Goal: Task Accomplishment & Management: Use online tool/utility

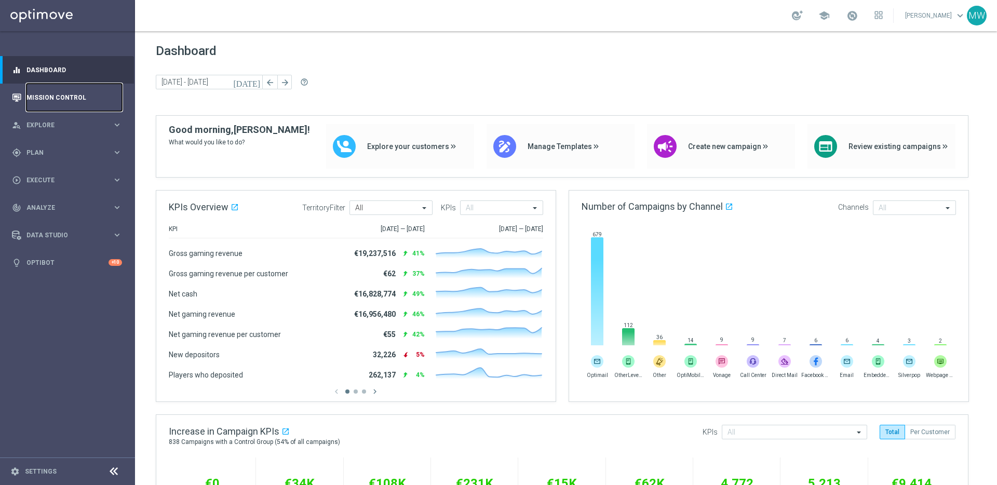
click at [63, 99] on link "Mission Control" at bounding box center [74, 98] width 96 height 28
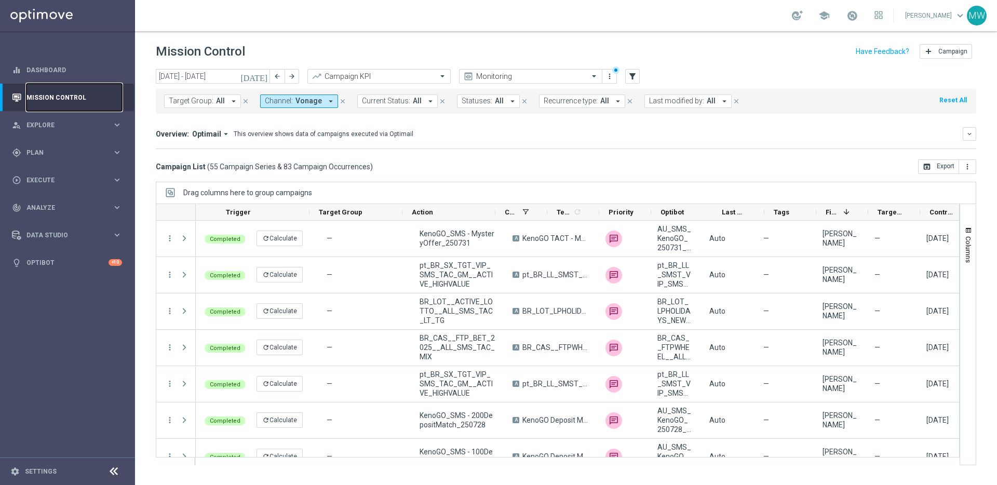
scroll to position [0, 121]
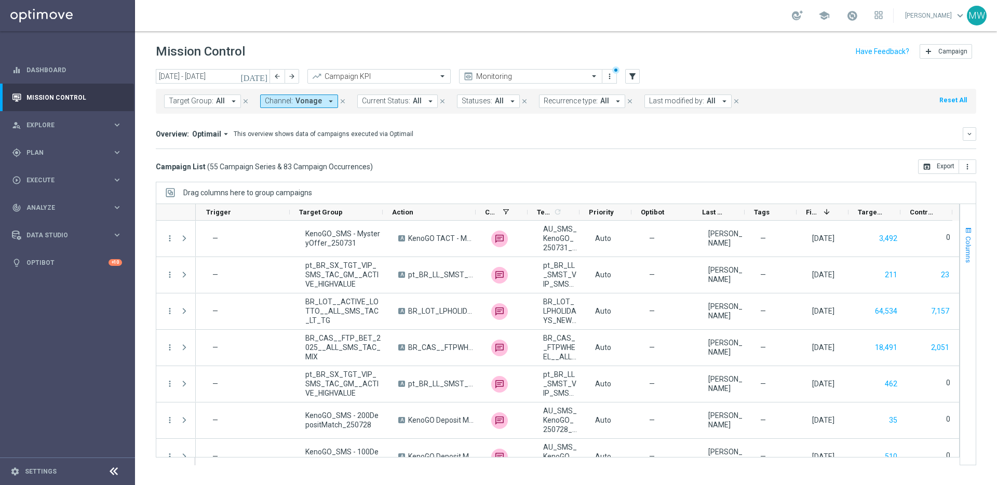
click at [971, 236] on span "Columns" at bounding box center [969, 249] width 8 height 26
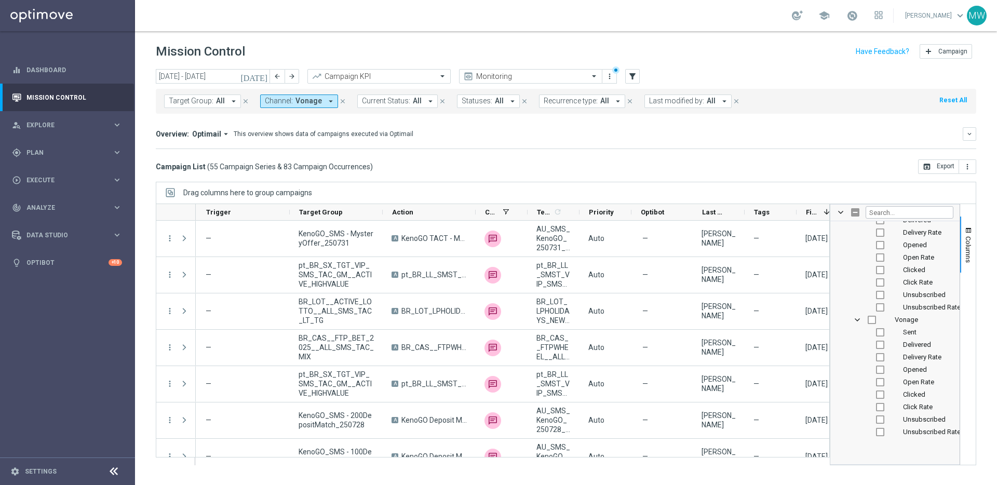
scroll to position [1959, 0]
click at [881, 304] on input "Press SPACE to toggle visibility (hidden)" at bounding box center [880, 304] width 8 height 8
checkbox input "true"
checkbox input "false"
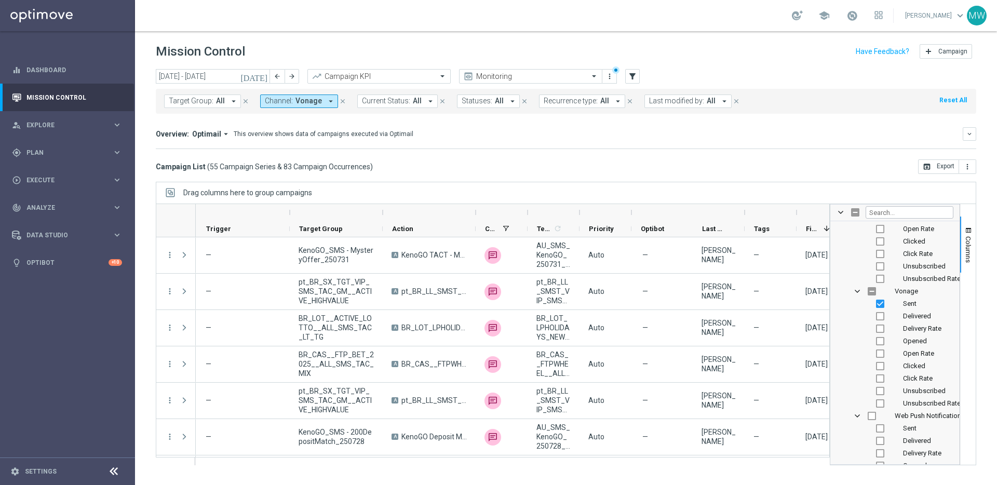
click at [882, 316] on input "Press SPACE to toggle visibility (hidden)" at bounding box center [880, 316] width 8 height 8
checkbox input "true"
click at [884, 332] on input "Press SPACE to toggle visibility (hidden)" at bounding box center [880, 329] width 8 height 8
checkbox input "true"
drag, startPoint x: 972, startPoint y: 227, endPoint x: 969, endPoint y: 244, distance: 17.4
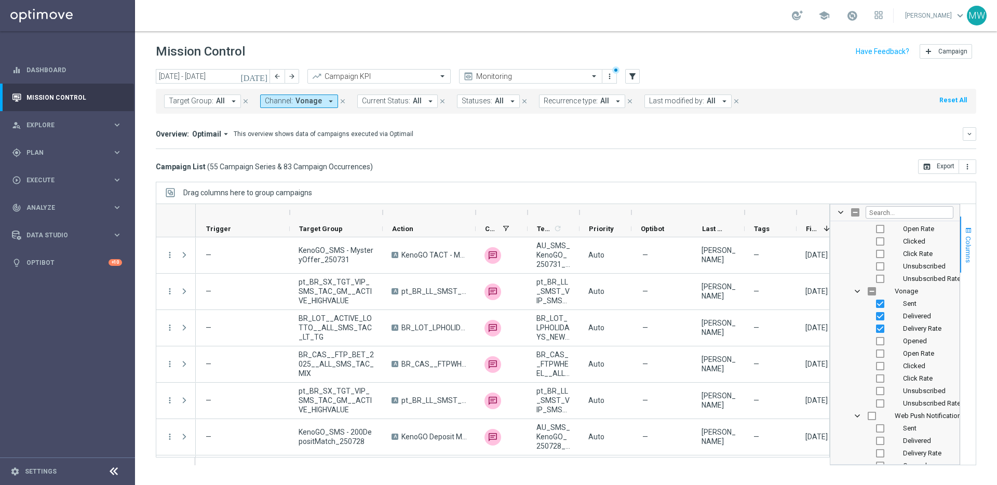
click at [972, 227] on span "button" at bounding box center [969, 230] width 8 height 8
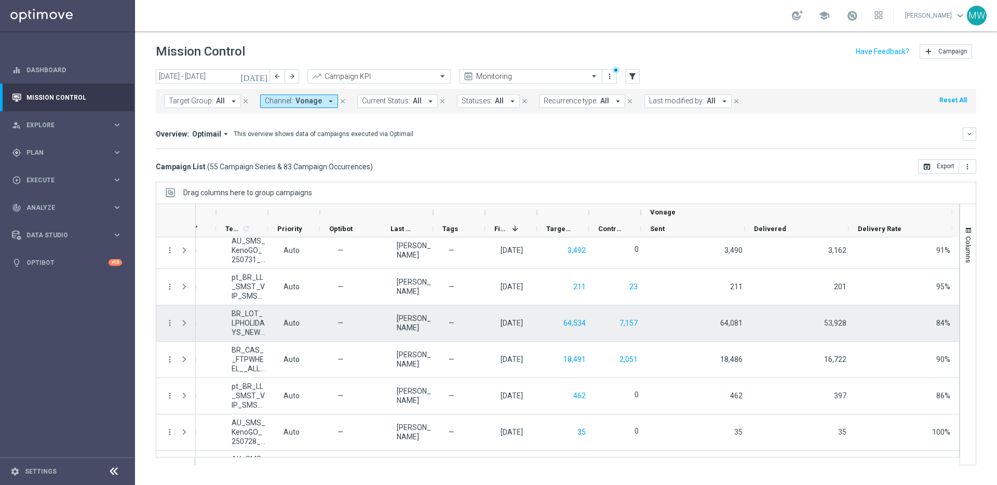
scroll to position [0, 0]
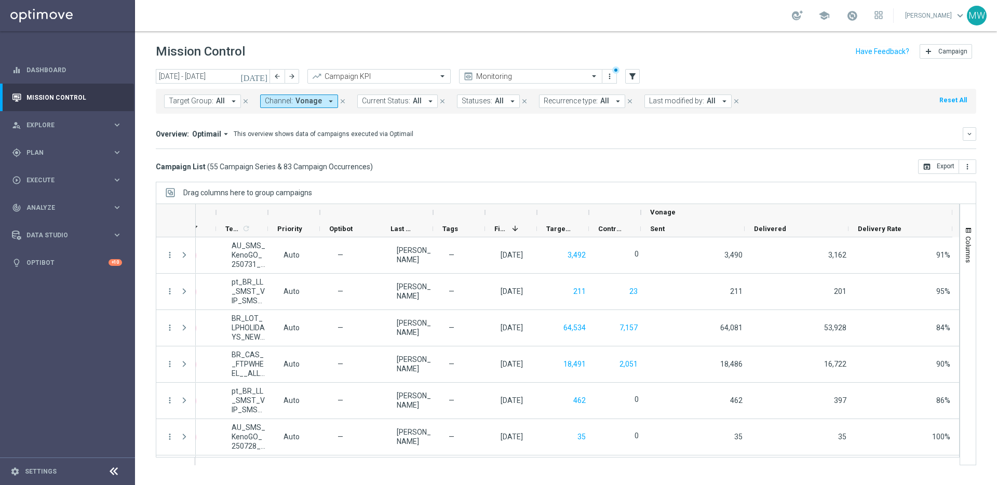
click at [262, 75] on icon "today" at bounding box center [255, 76] width 28 height 9
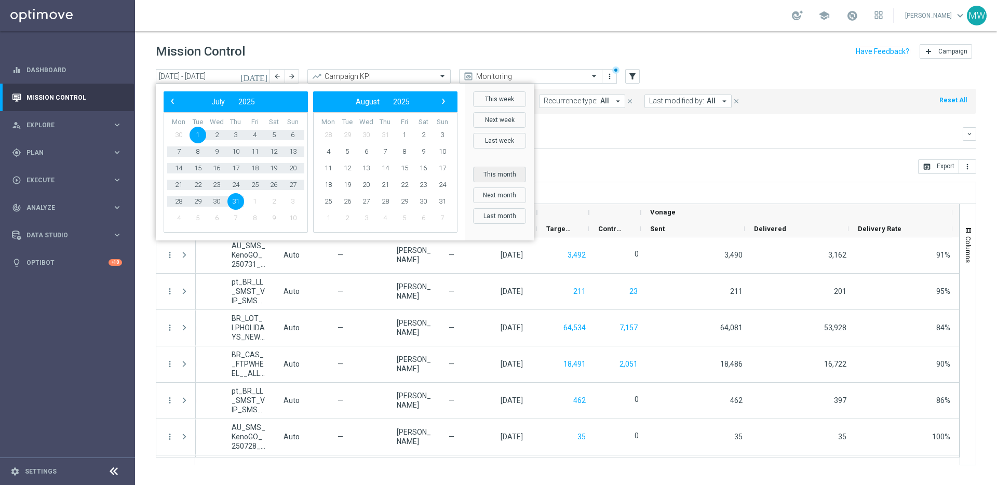
click at [505, 175] on button "This month" at bounding box center [499, 175] width 53 height 16
type input "01 Aug 2025 - 31 Aug 2025"
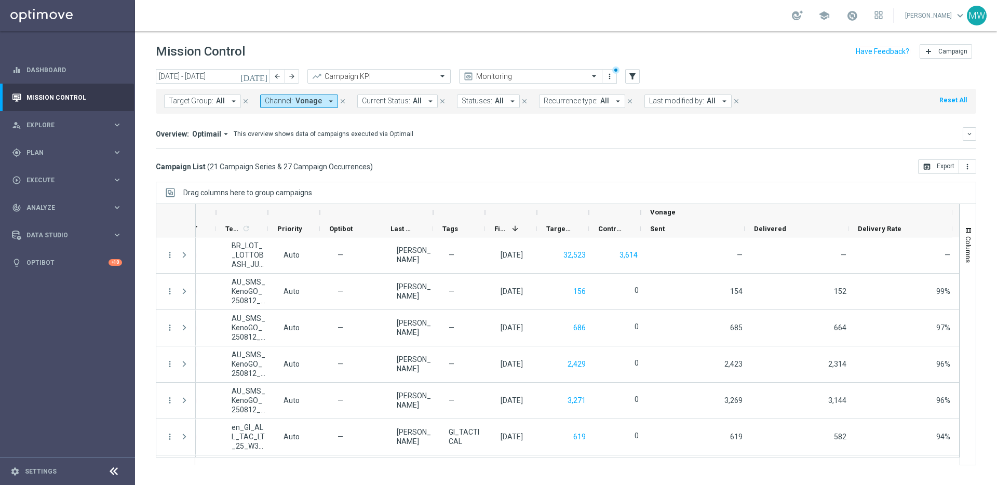
click at [340, 102] on icon "close" at bounding box center [342, 101] width 7 height 7
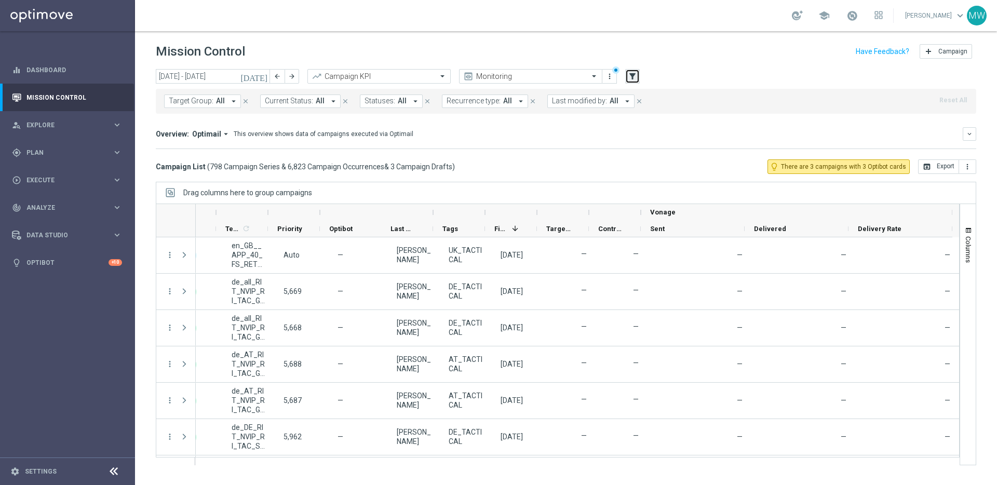
click at [634, 75] on icon "filter_alt" at bounding box center [632, 76] width 9 height 9
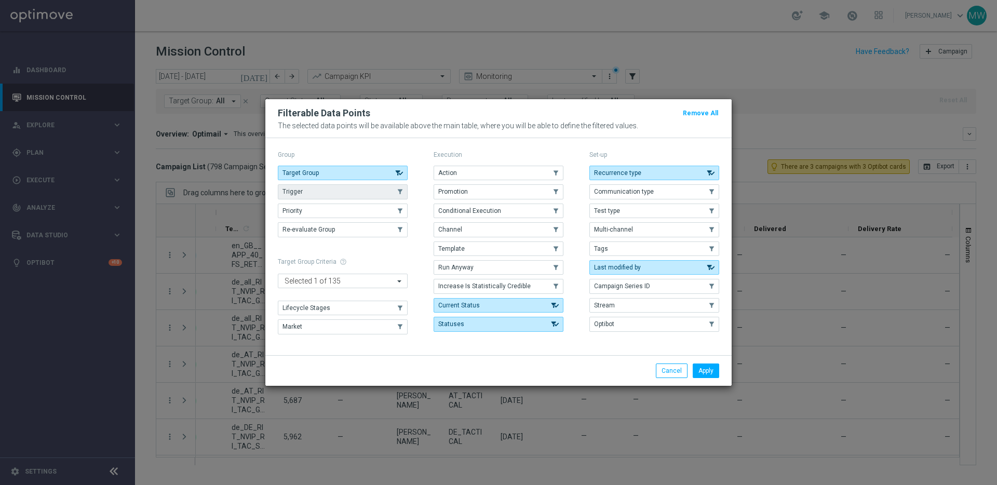
click at [332, 193] on button "Trigger" at bounding box center [343, 191] width 130 height 15
click at [489, 172] on button "Action" at bounding box center [499, 173] width 130 height 15
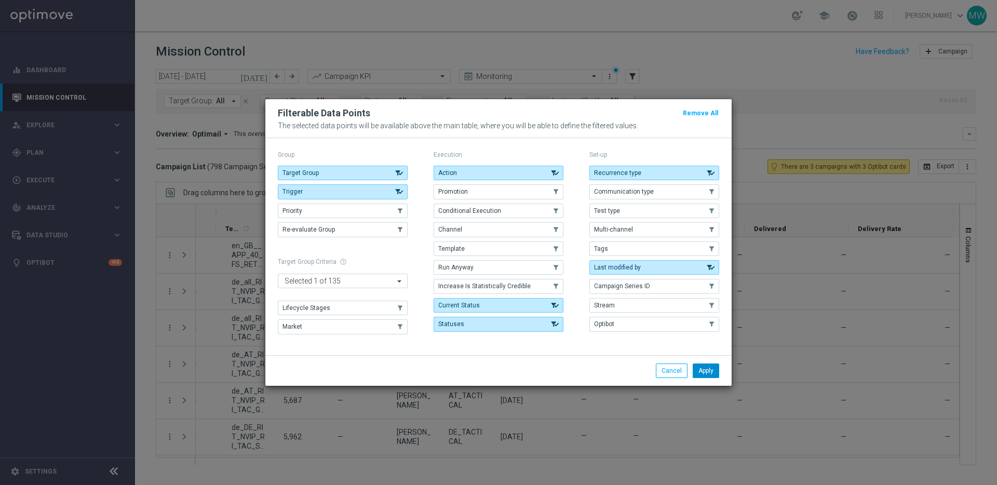
click at [706, 371] on button "Apply" at bounding box center [706, 371] width 26 height 15
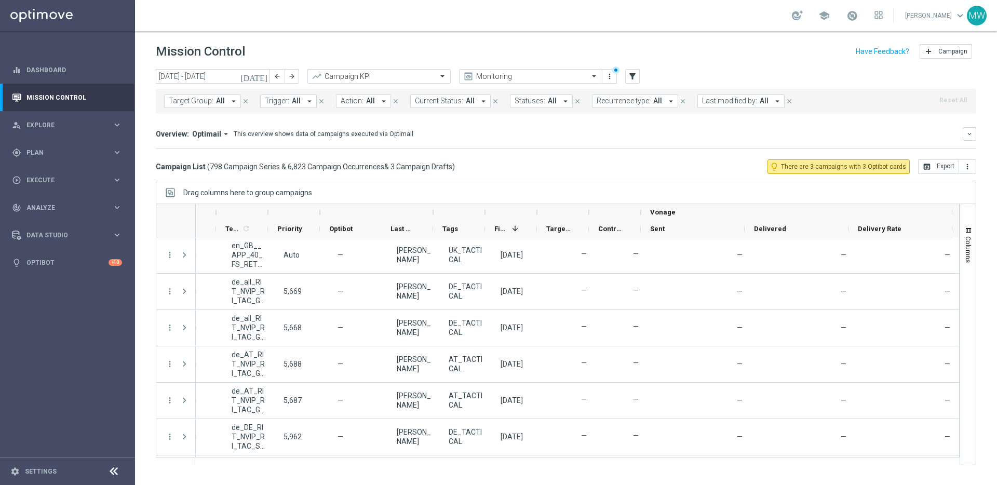
click at [287, 100] on button "Trigger: All arrow_drop_down" at bounding box center [288, 102] width 57 height 14
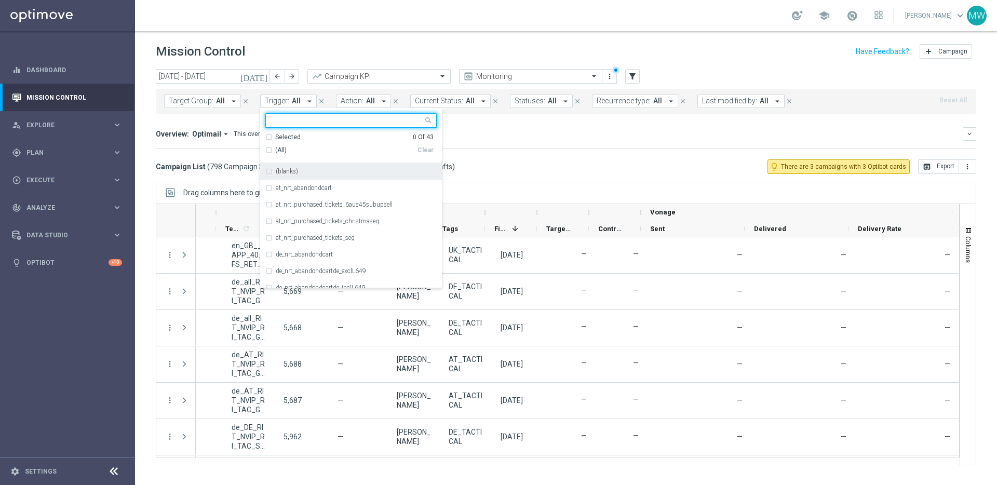
click at [266, 150] on div "(All)" at bounding box center [341, 150] width 152 height 9
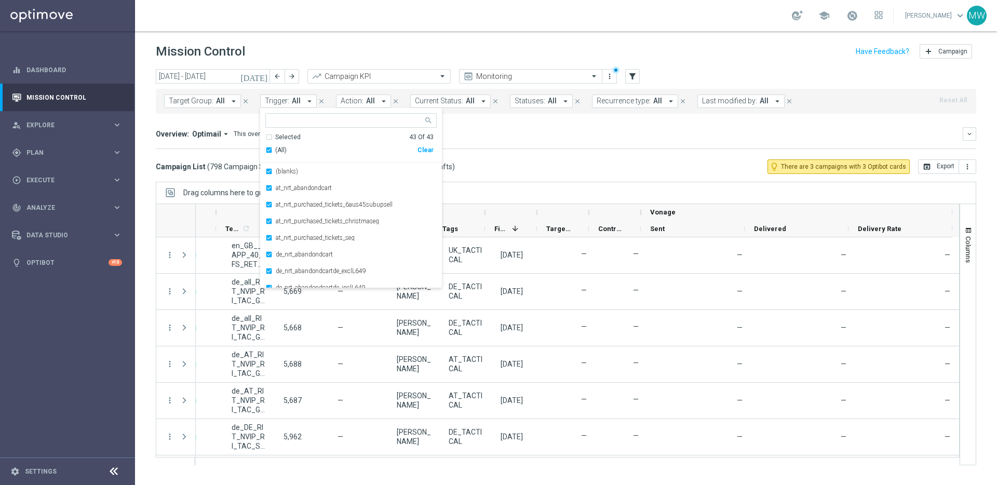
click at [488, 128] on div "Overview: Optimail arrow_drop_down This overview shows data of campaigns execut…" at bounding box center [566, 134] width 821 height 14
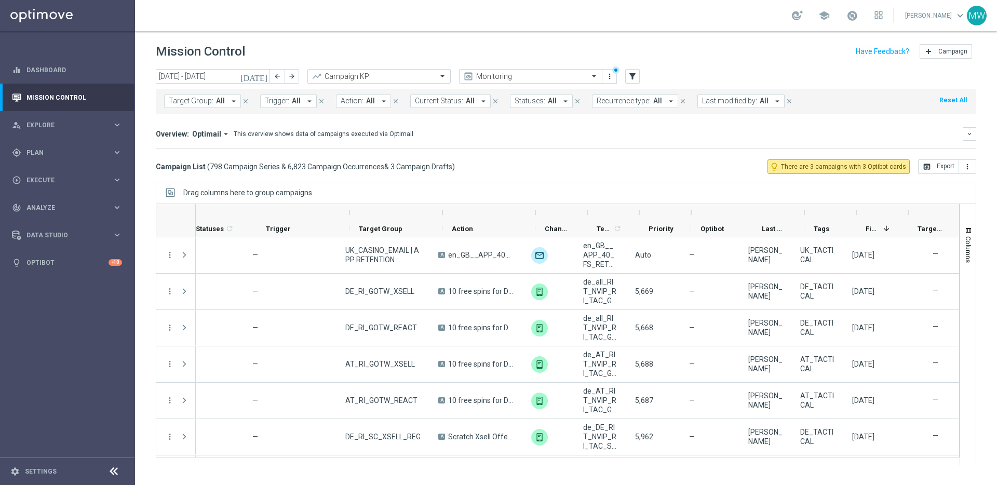
scroll to position [0, 26]
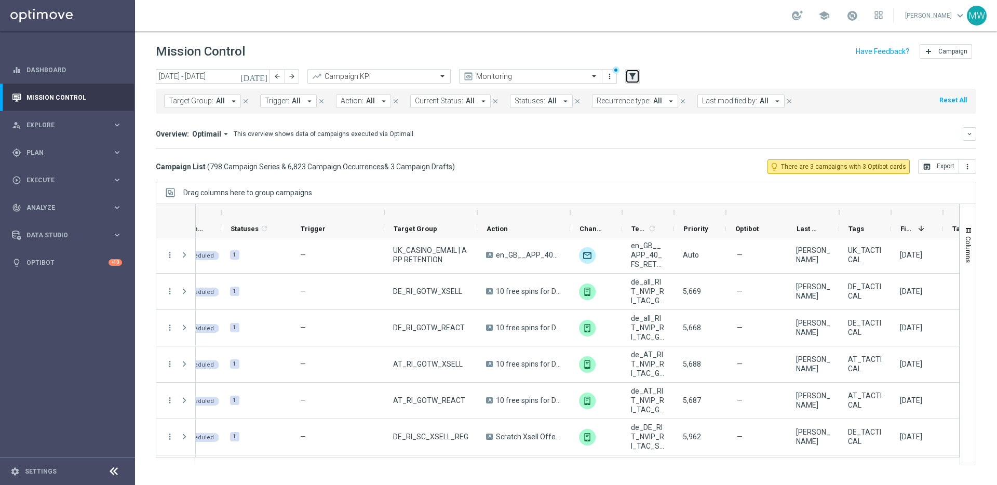
click at [636, 75] on icon "filter_alt" at bounding box center [632, 76] width 9 height 9
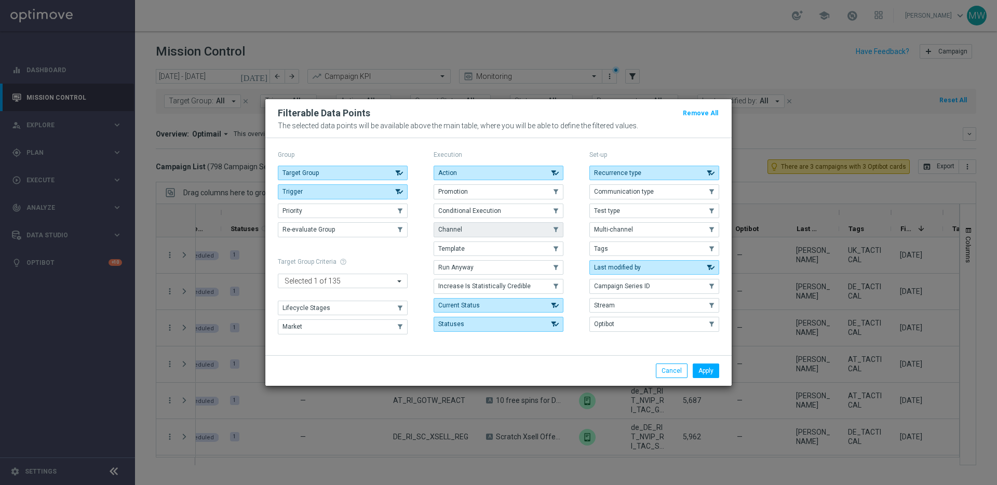
click at [469, 228] on button "Channel" at bounding box center [499, 229] width 130 height 15
click at [706, 371] on button "Apply" at bounding box center [706, 371] width 26 height 15
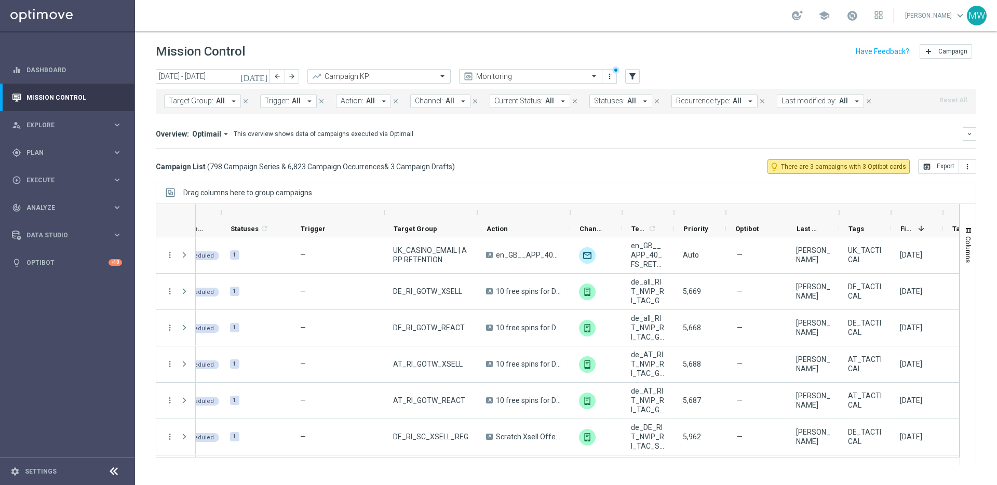
click at [441, 100] on button "Channel: All arrow_drop_down" at bounding box center [440, 102] width 60 height 14
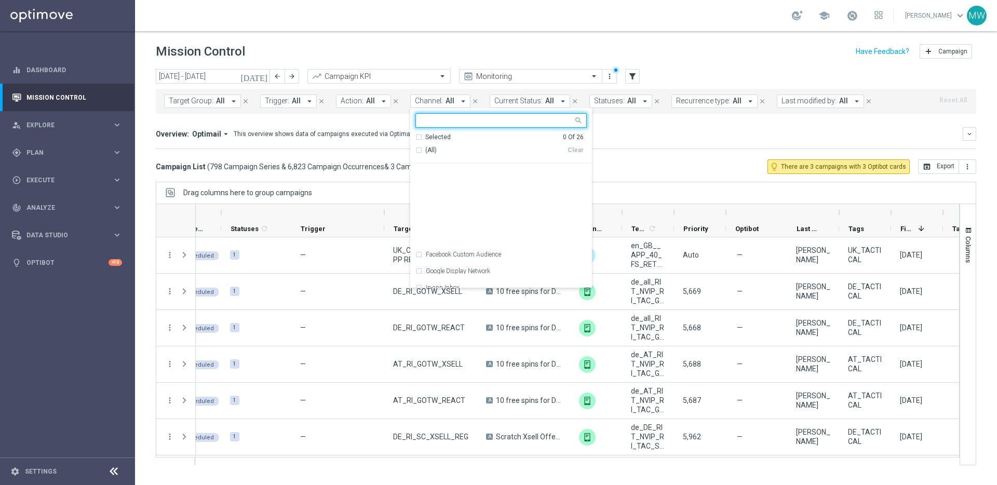
scroll to position [308, 0]
click at [431, 278] on label "Webpage Pop-up" at bounding box center [449, 279] width 46 height 6
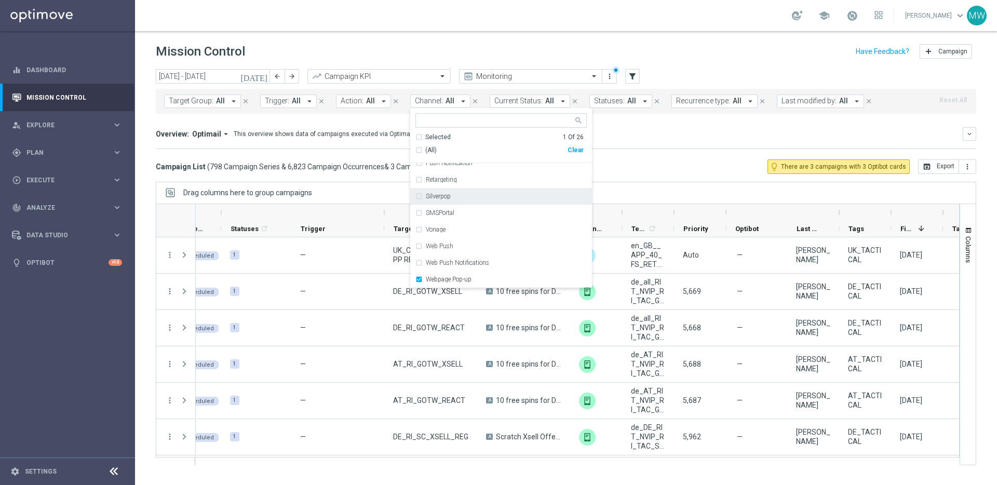
click at [636, 148] on div "Overview: Optimail arrow_drop_down This overview shows data of campaigns execut…" at bounding box center [566, 138] width 821 height 22
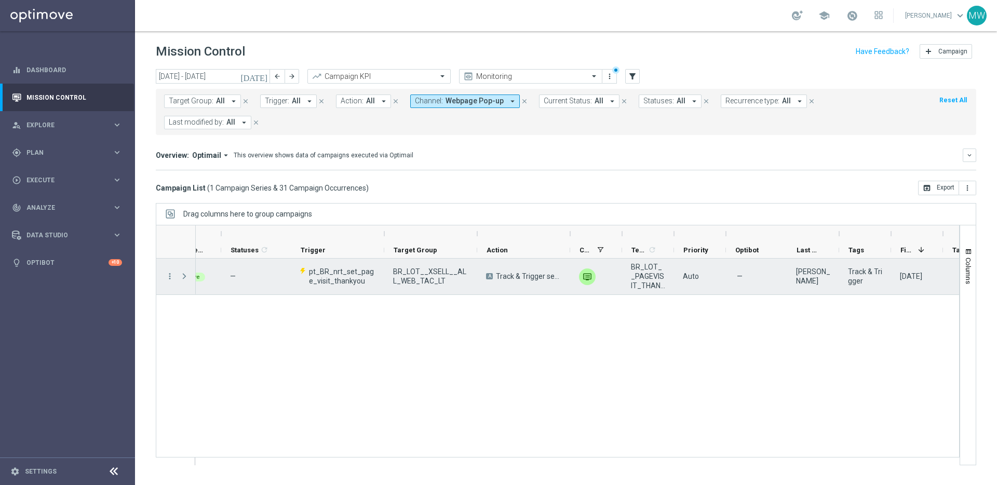
click at [354, 267] on span "pt_BR_nrt_set_page_visit_thankyou" at bounding box center [342, 276] width 66 height 19
click at [330, 267] on span "pt_BR_nrt_set_page_visit_thankyou" at bounding box center [342, 276] width 66 height 19
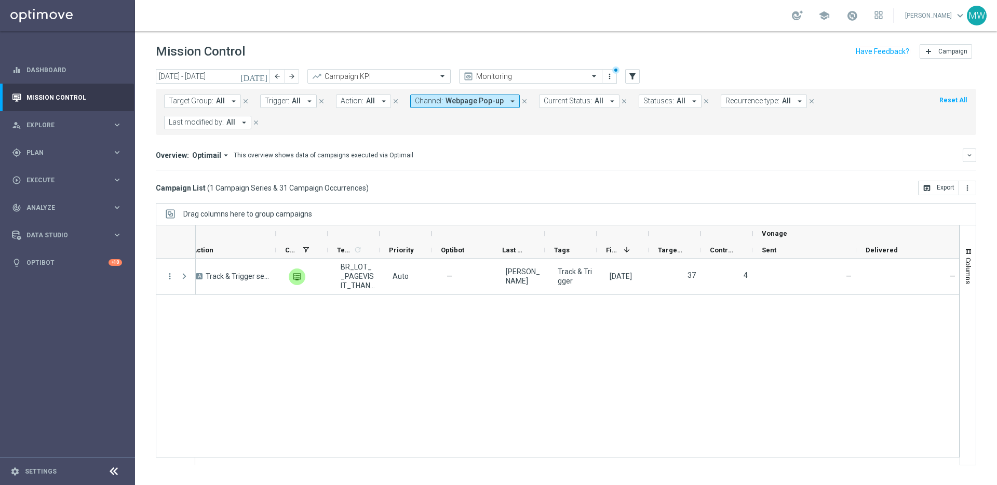
scroll to position [0, 0]
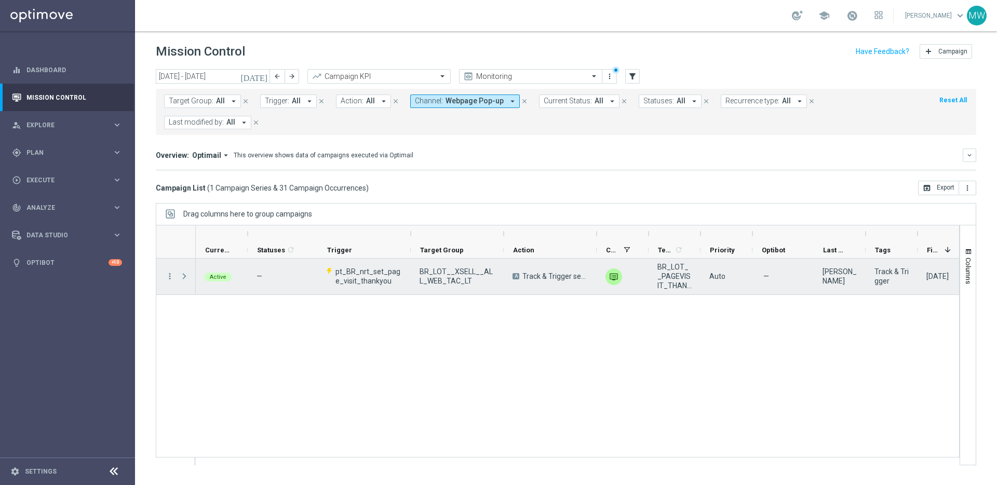
click at [182, 272] on span at bounding box center [184, 276] width 9 height 8
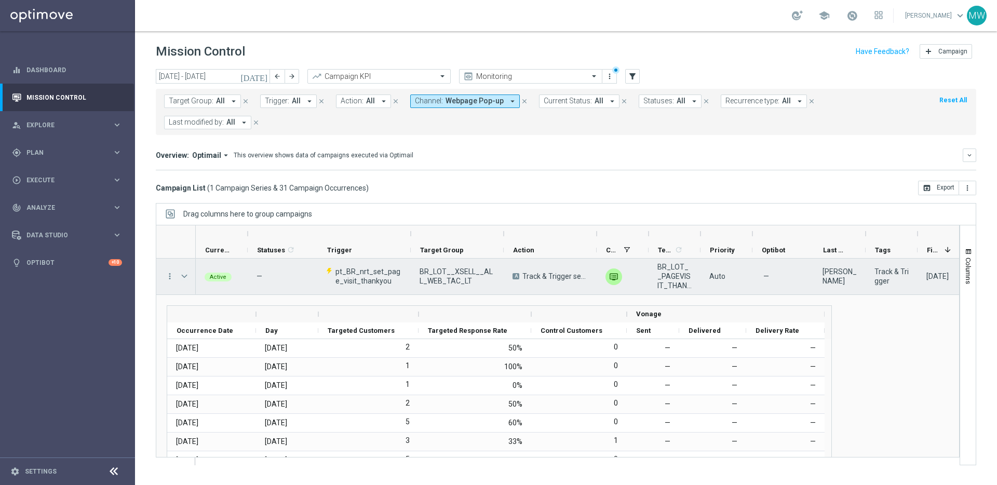
click at [184, 272] on span at bounding box center [184, 276] width 9 height 8
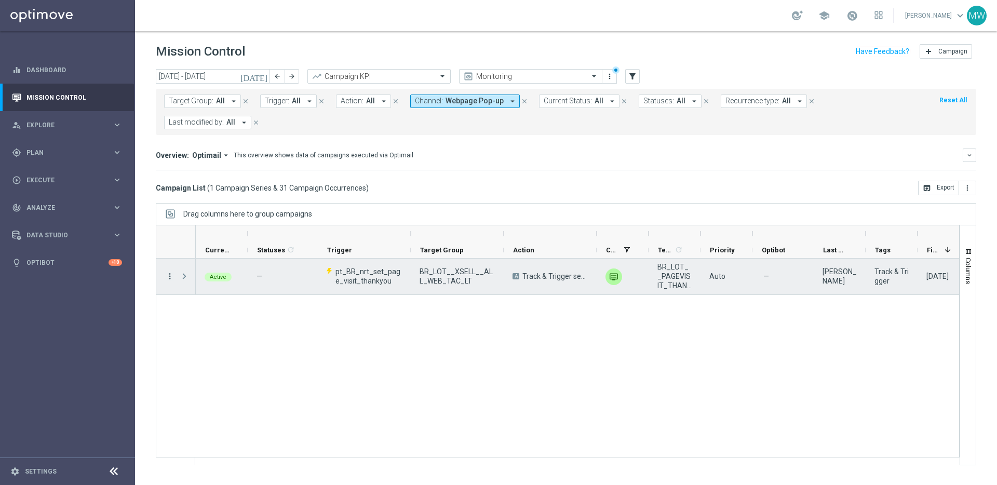
click at [167, 272] on icon "more_vert" at bounding box center [169, 276] width 9 height 9
click at [241, 262] on div "Campaign Details" at bounding box center [238, 261] width 97 height 7
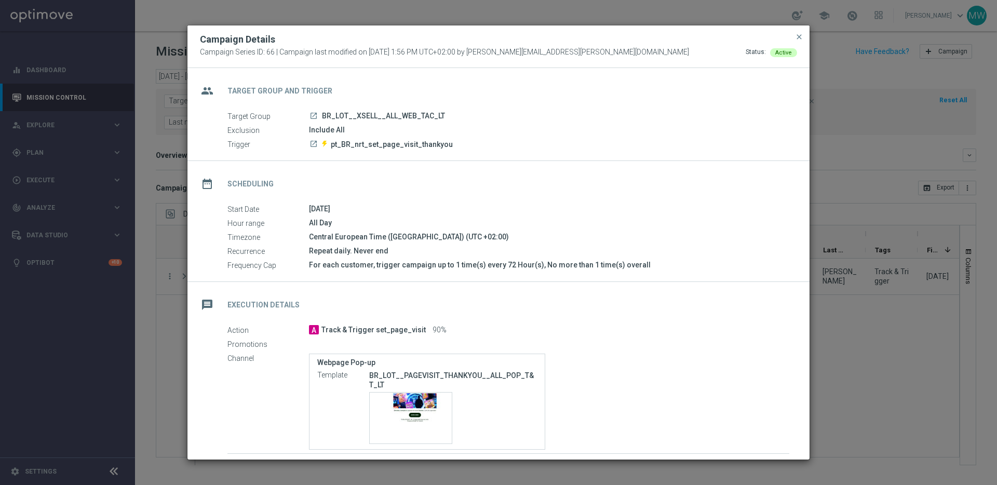
click at [314, 115] on icon "launch" at bounding box center [314, 116] width 8 height 8
